Goal: Task Accomplishment & Management: Manage account settings

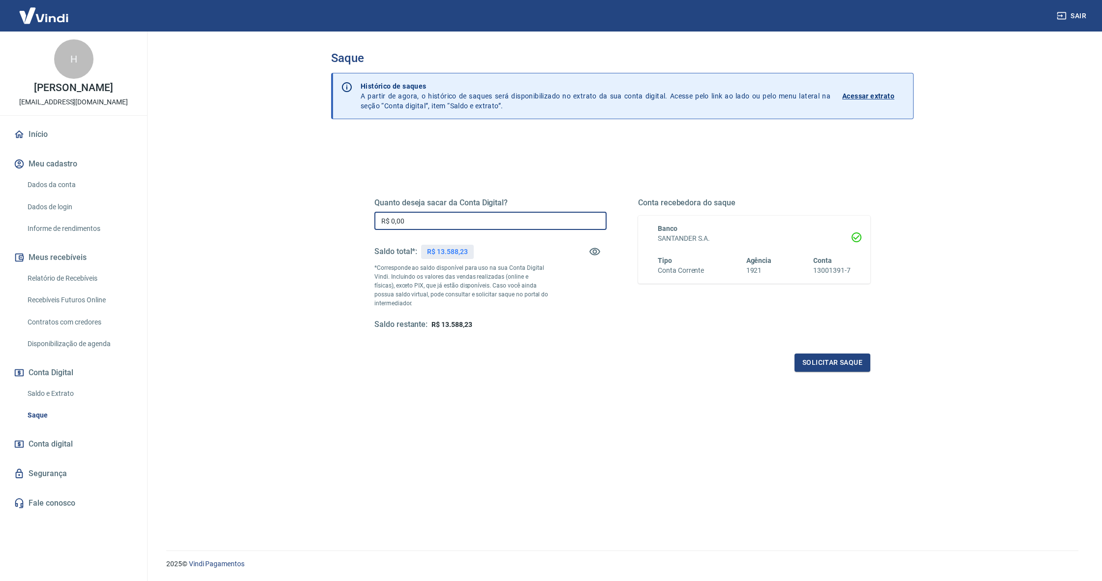
drag, startPoint x: 397, startPoint y: 221, endPoint x: 370, endPoint y: 216, distance: 27.6
click at [370, 216] on div "Quanto deseja sacar da Conta Digital? R$ 0,00 ​ Saldo total*: R$ 13.588,23 *Cor…" at bounding box center [623, 268] width 520 height 229
type input "R$ 13.588,23"
click at [607, 400] on div "Quanto deseja sacar da Conta Digital? R$ 13.588,23 ​ Saldo total*: R$ 13.588,23…" at bounding box center [622, 372] width 583 height 475
click at [825, 366] on button "Solicitar saque" at bounding box center [833, 362] width 76 height 18
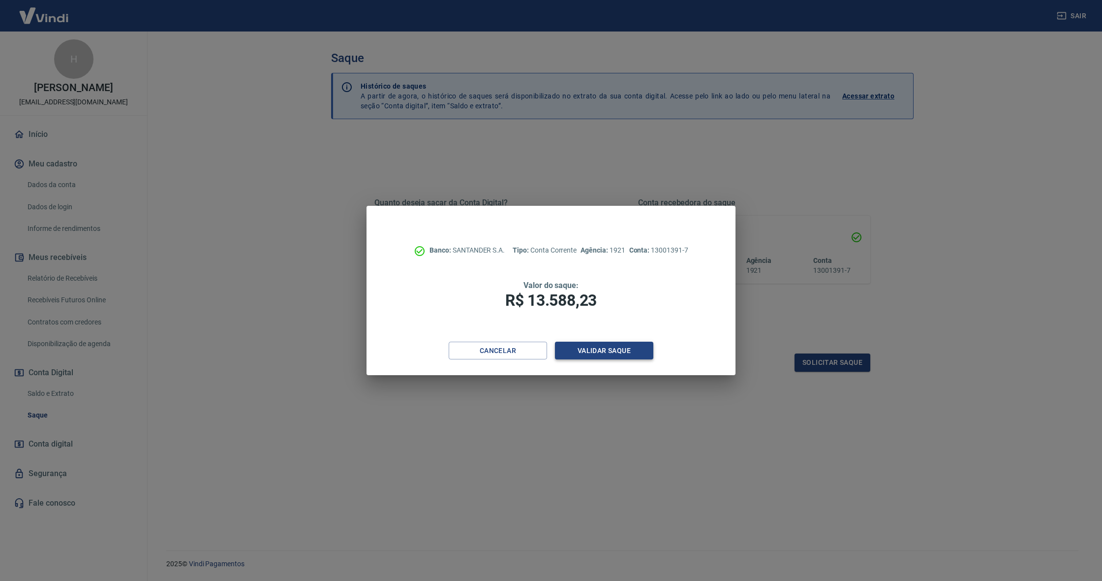
click at [600, 347] on button "Validar saque" at bounding box center [604, 350] width 98 height 18
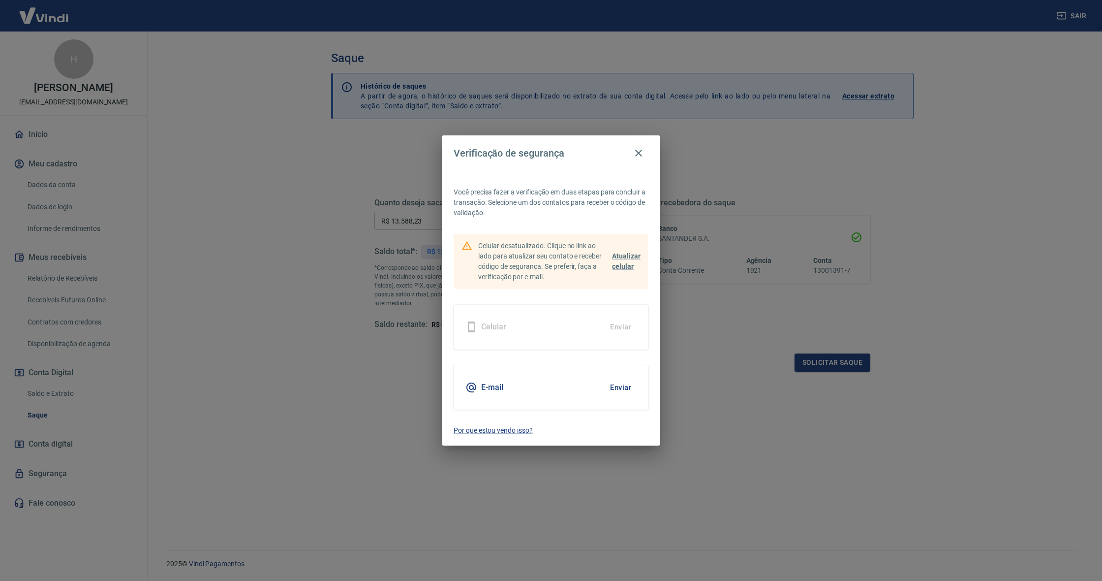
click at [621, 387] on button "Enviar" at bounding box center [621, 387] width 32 height 21
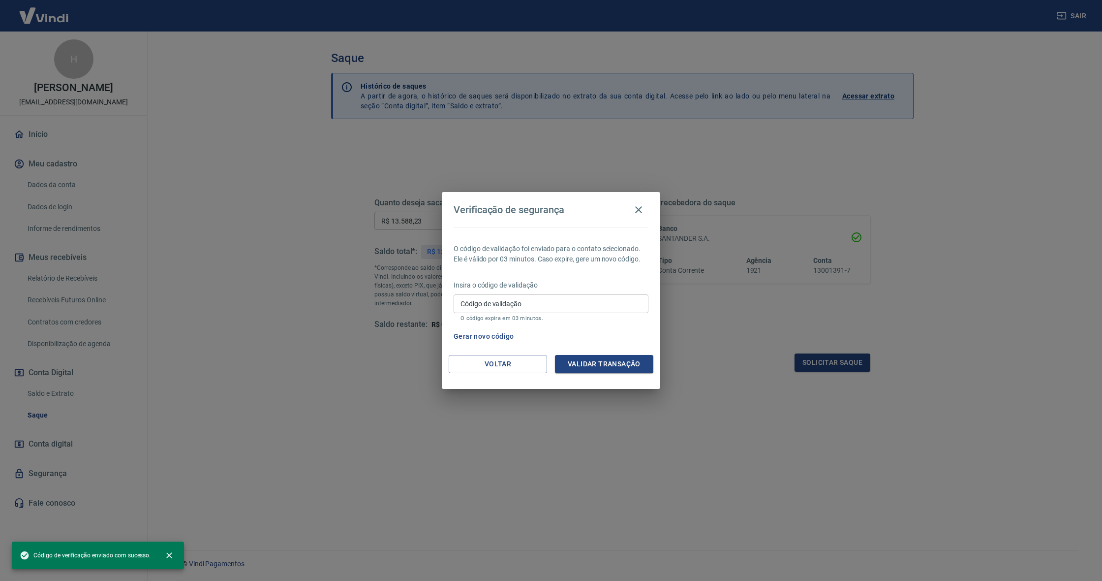
drag, startPoint x: 523, startPoint y: 286, endPoint x: 532, endPoint y: 306, distance: 21.3
click at [524, 288] on p "Insira o código de validação" at bounding box center [551, 285] width 195 height 10
drag, startPoint x: 532, startPoint y: 306, endPoint x: 547, endPoint y: 322, distance: 21.9
click at [532, 306] on input "Código de validação" at bounding box center [551, 303] width 195 height 18
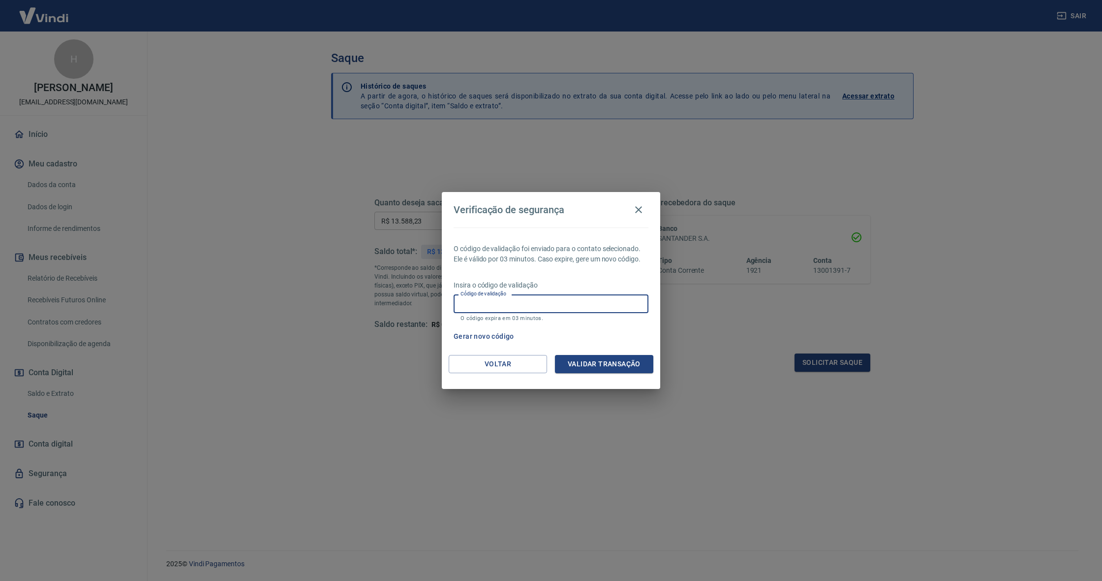
paste input "281688"
type input "281688"
click at [606, 365] on button "Validar transação" at bounding box center [604, 364] width 98 height 18
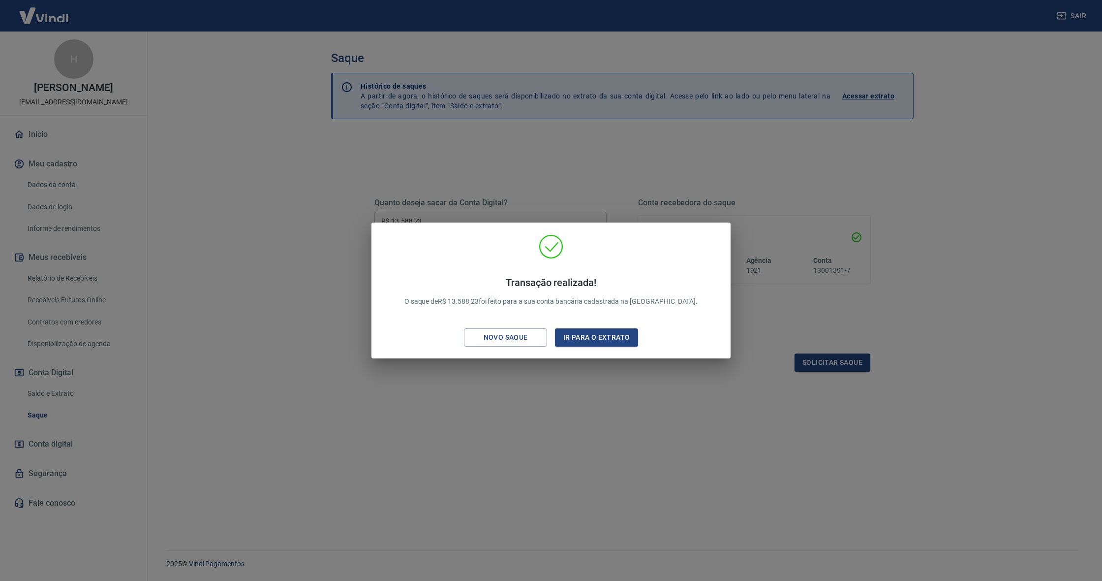
click at [480, 368] on div "Transação realizada! O saque de R$ 13.588,23 foi feito para a sua conta bancári…" at bounding box center [551, 290] width 1102 height 581
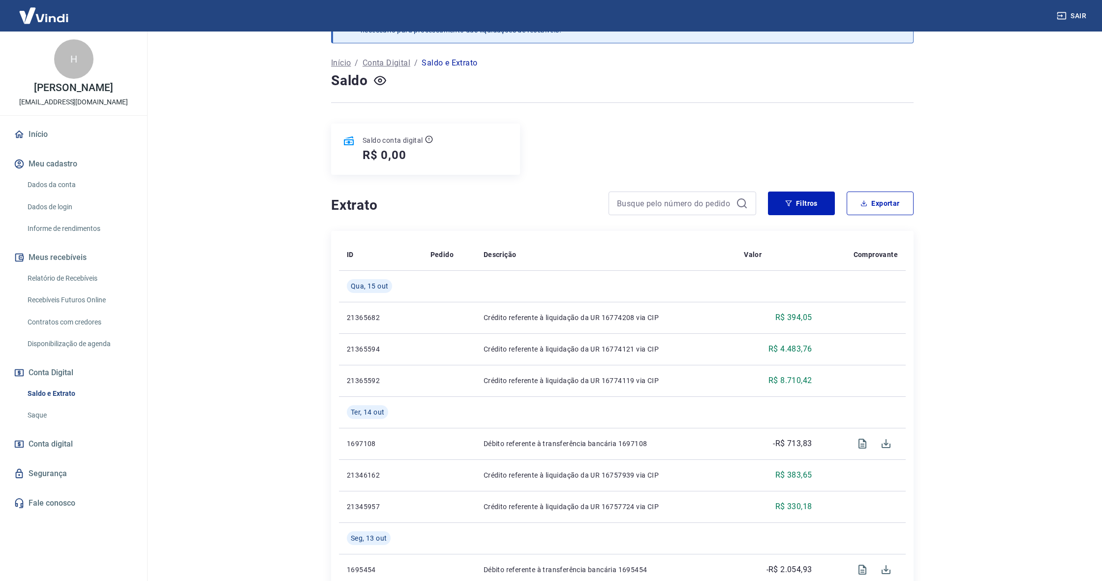
scroll to position [36, 0]
